Goal: Task Accomplishment & Management: Use online tool/utility

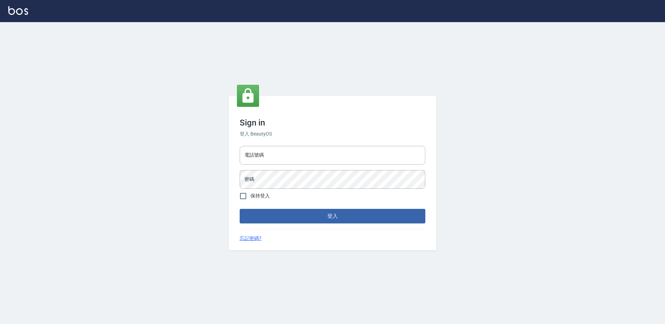
click at [259, 150] on div "電話號碼 電話號碼" at bounding box center [333, 155] width 186 height 19
type input "0988338477"
click at [240, 209] on button "登入" at bounding box center [333, 216] width 186 height 15
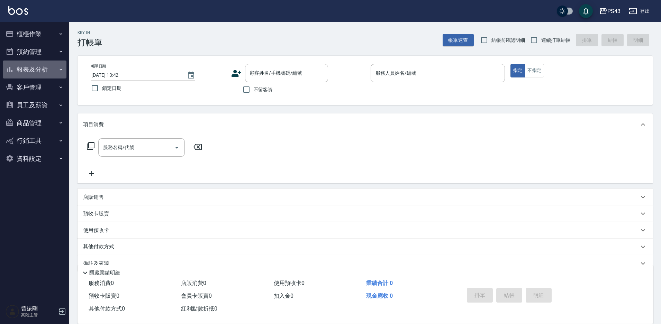
click at [45, 69] on button "報表及分析" at bounding box center [35, 70] width 64 height 18
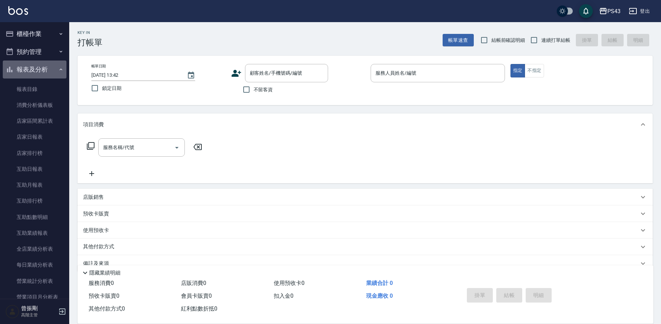
click at [45, 69] on button "報表及分析" at bounding box center [35, 70] width 64 height 18
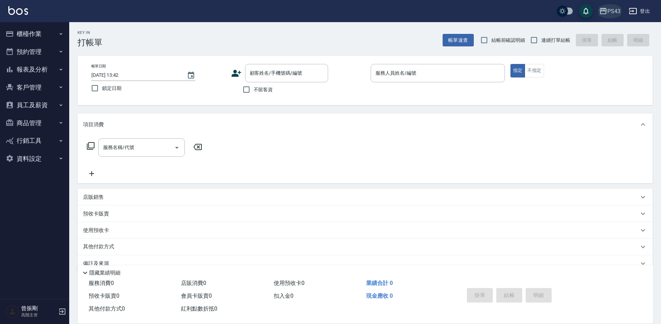
click at [616, 12] on div "PS43" at bounding box center [614, 11] width 13 height 9
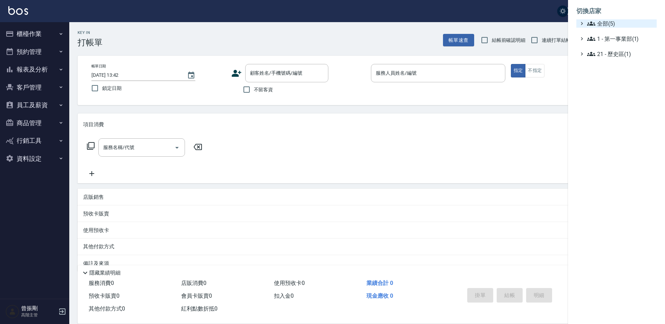
click at [618, 22] on span "全部(5)" at bounding box center [620, 23] width 67 height 8
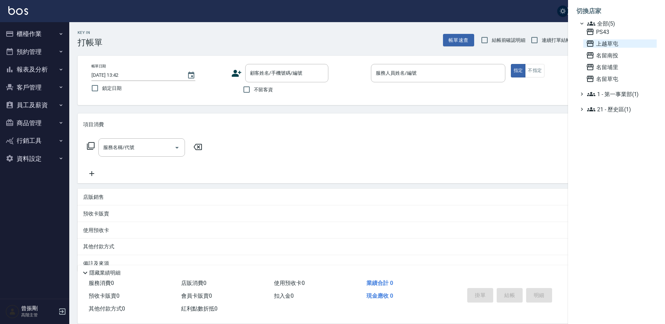
click at [614, 45] on span "上越草屯" at bounding box center [620, 43] width 68 height 8
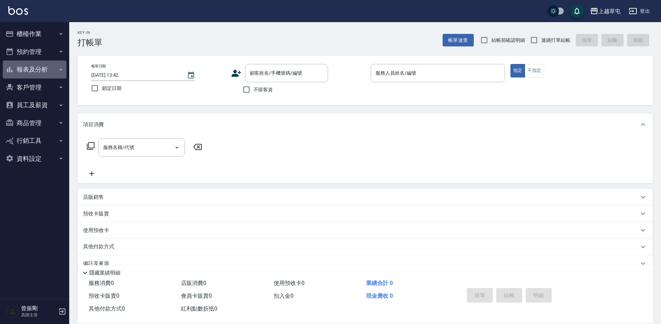
click at [32, 69] on button "報表及分析" at bounding box center [35, 70] width 64 height 18
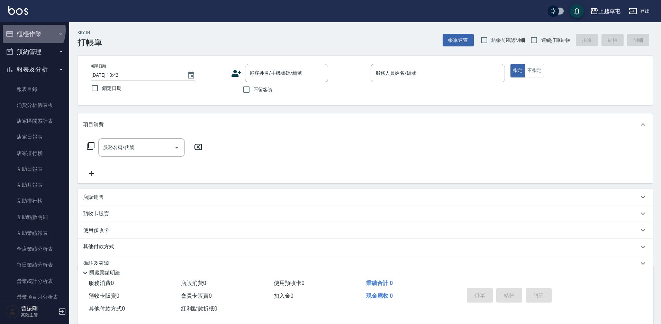
click at [30, 30] on button "櫃檯作業" at bounding box center [35, 34] width 64 height 18
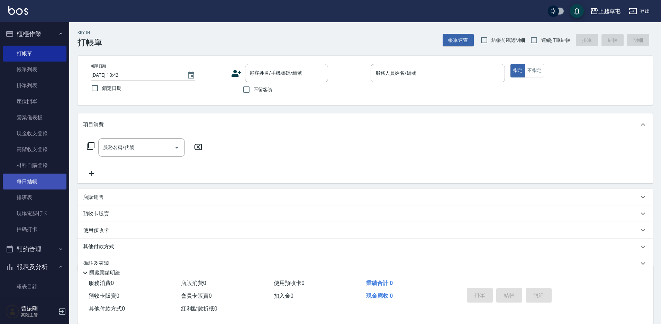
click at [33, 183] on link "每日結帳" at bounding box center [35, 182] width 64 height 16
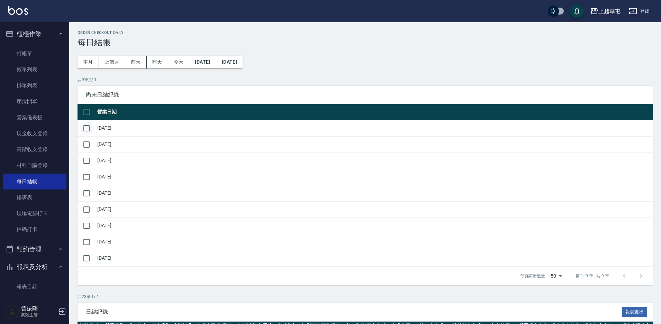
click at [88, 128] on input "checkbox" at bounding box center [86, 128] width 15 height 15
checkbox input "true"
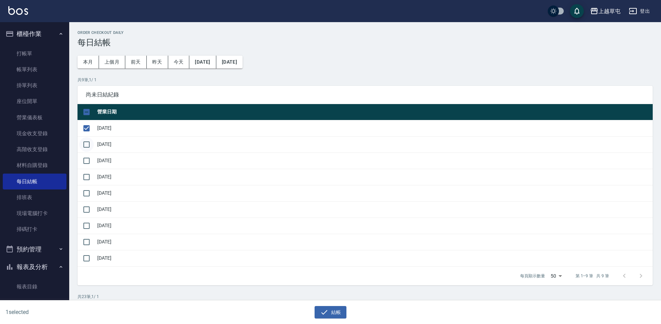
click at [90, 148] on input "checkbox" at bounding box center [86, 144] width 15 height 15
checkbox input "true"
click at [85, 163] on input "checkbox" at bounding box center [86, 161] width 15 height 15
checkbox input "true"
click at [83, 173] on input "checkbox" at bounding box center [86, 177] width 15 height 15
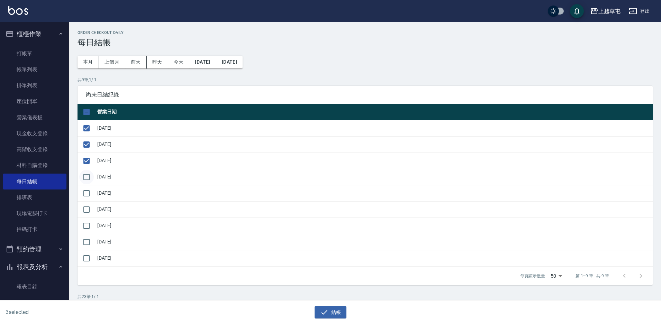
checkbox input "true"
click at [89, 195] on input "checkbox" at bounding box center [86, 193] width 15 height 15
checkbox input "true"
click at [85, 215] on input "checkbox" at bounding box center [86, 210] width 15 height 15
checkbox input "true"
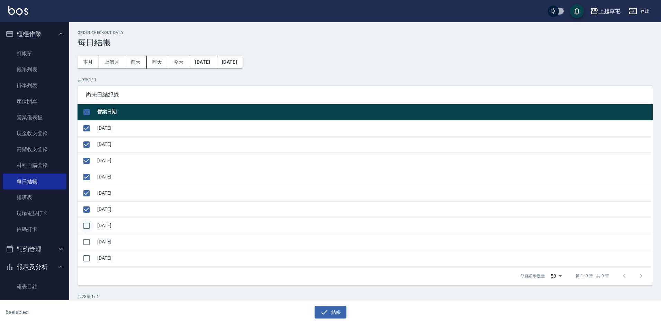
click at [86, 229] on input "checkbox" at bounding box center [86, 226] width 15 height 15
checkbox input "true"
click at [85, 240] on input "checkbox" at bounding box center [86, 242] width 15 height 15
checkbox input "true"
click at [344, 313] on button "結帳" at bounding box center [331, 312] width 32 height 13
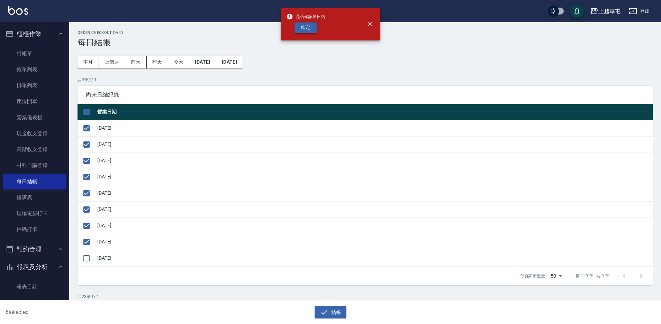
click at [304, 25] on button "確定" at bounding box center [306, 28] width 22 height 11
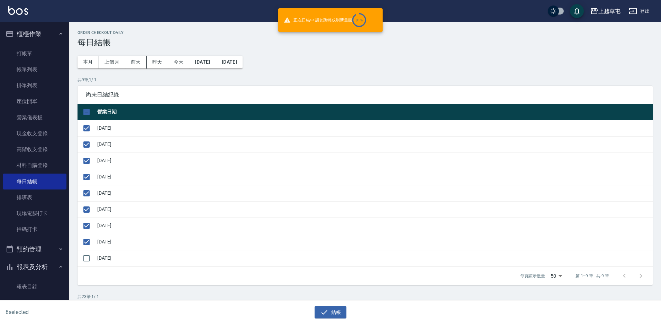
checkbox input "false"
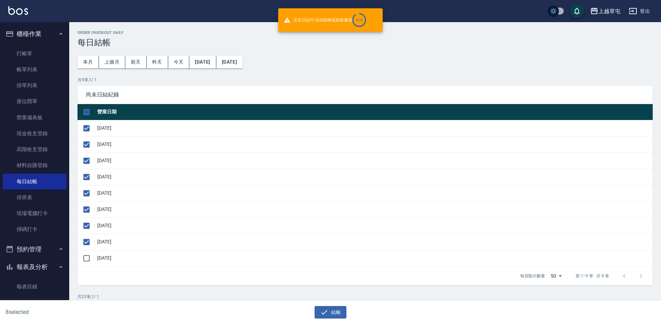
checkbox input "false"
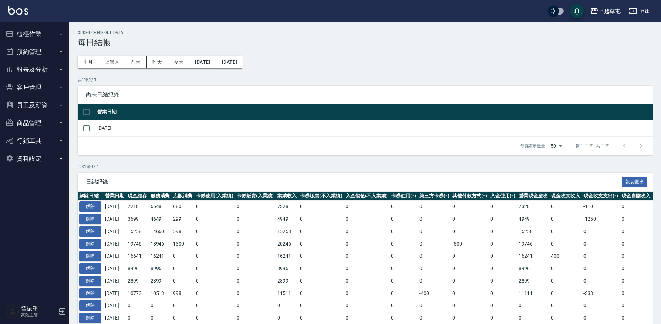
click at [36, 70] on button "報表及分析" at bounding box center [35, 70] width 64 height 18
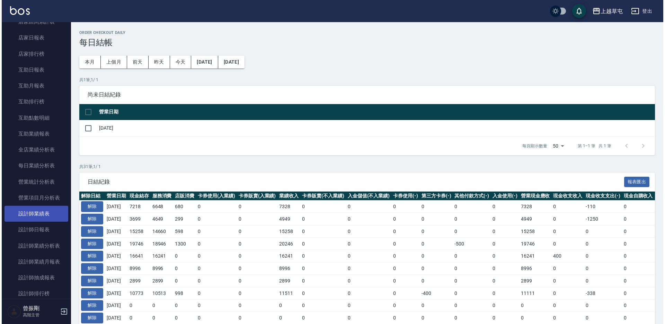
scroll to position [104, 0]
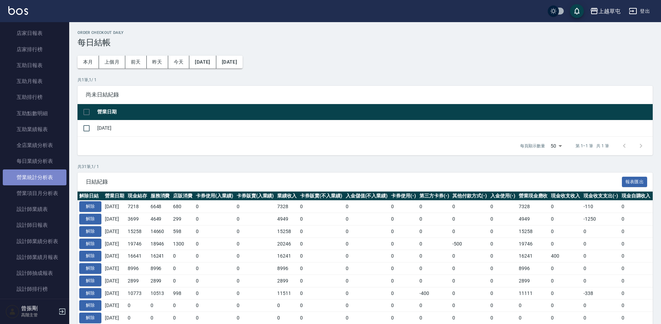
click at [39, 178] on link "營業統計分析表" at bounding box center [35, 178] width 64 height 16
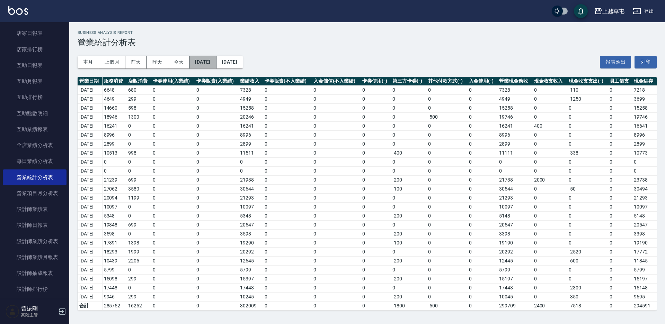
click at [216, 62] on button "[DATE]" at bounding box center [202, 62] width 27 height 13
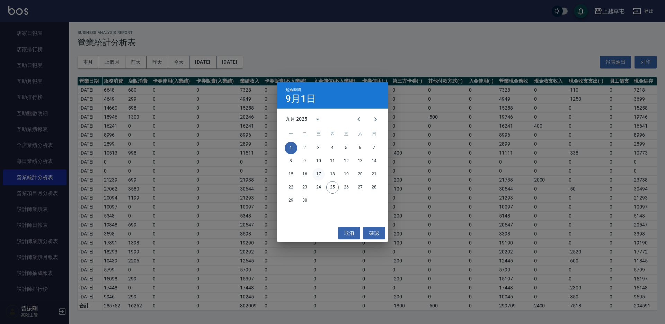
click at [319, 171] on button "17" at bounding box center [318, 174] width 12 height 12
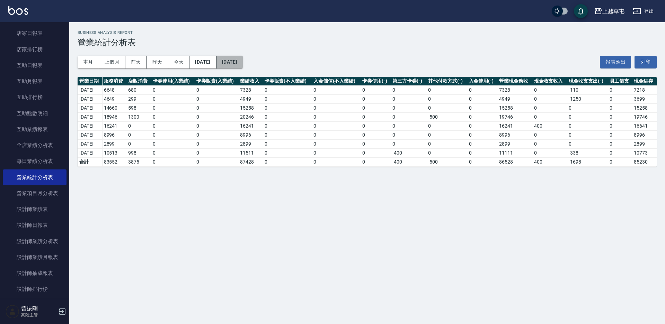
click at [243, 63] on button "[DATE]" at bounding box center [229, 62] width 26 height 13
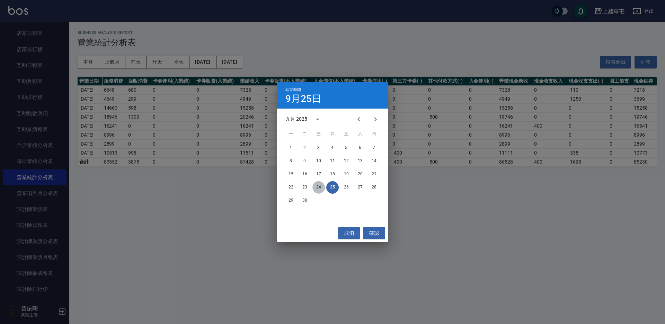
click at [317, 186] on button "24" at bounding box center [318, 187] width 12 height 12
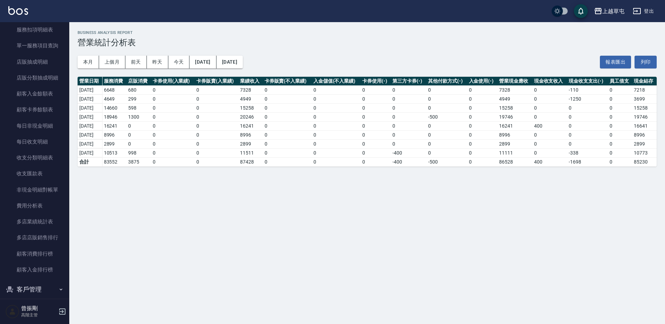
scroll to position [485, 0]
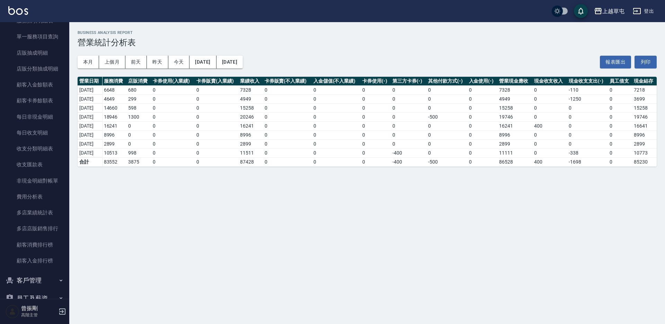
click at [653, 10] on button "登出" at bounding box center [643, 11] width 27 height 13
